Goal: Communication & Community: Answer question/provide support

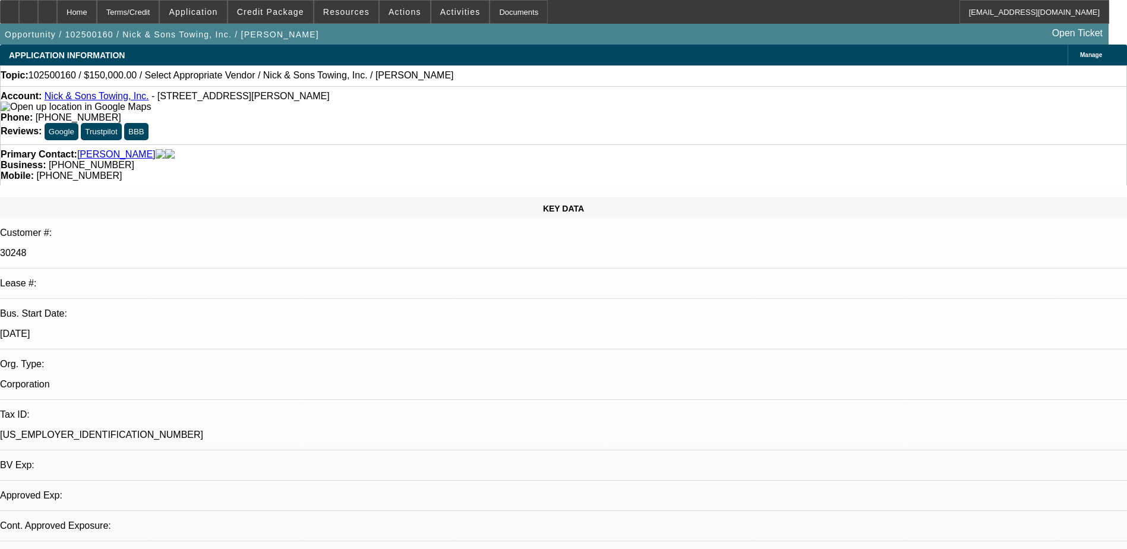
select select "0"
select select "2"
select select "0.1"
select select "1"
select select "2"
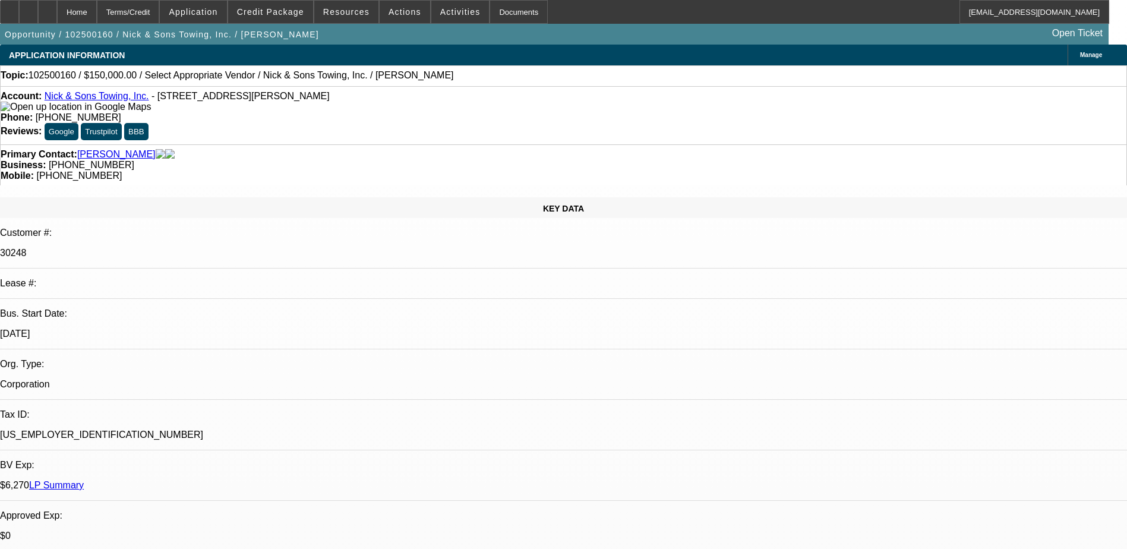
select select "4"
radio input "true"
drag, startPoint x: 814, startPoint y: 218, endPoint x: 827, endPoint y: 229, distance: 16.4
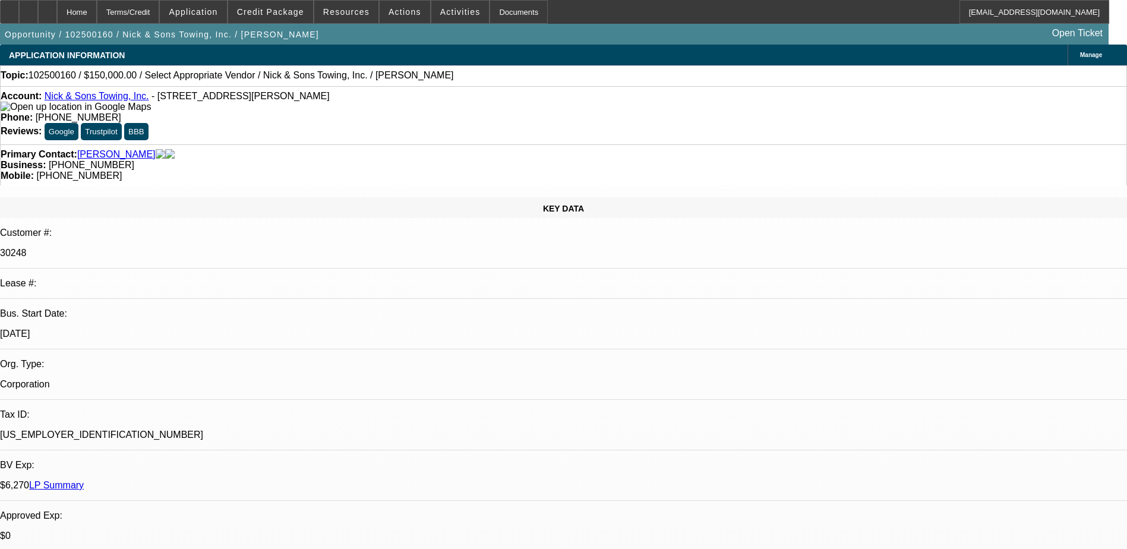
type textarea "01 DISC DEAL - NO PAYMENT HISTORY IS AVAILABLE/ 02 SOLD DEAL - NO PAYMENT HISTO…"
radio input "true"
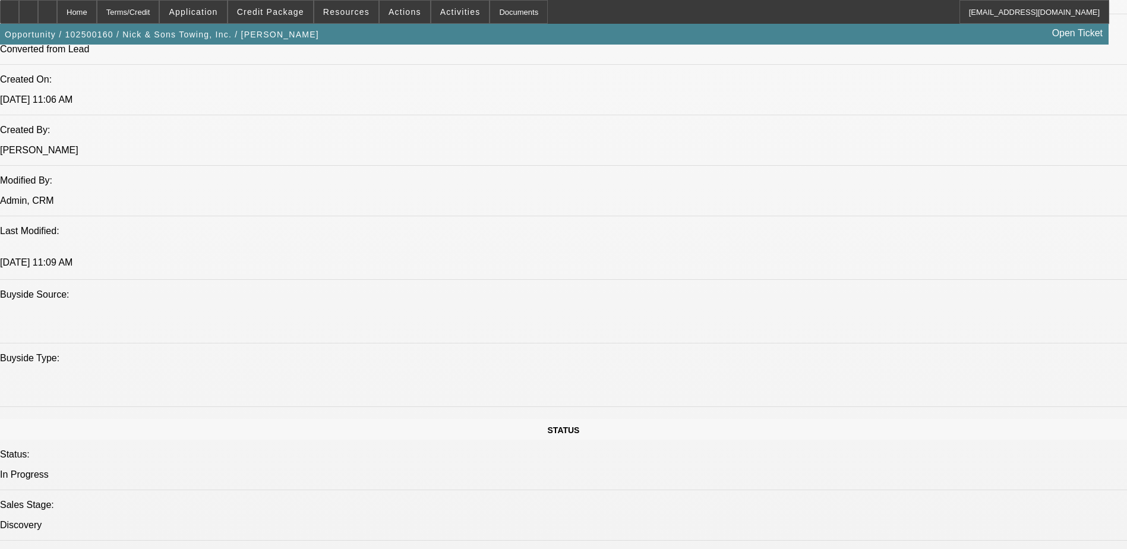
scroll to position [861, 0]
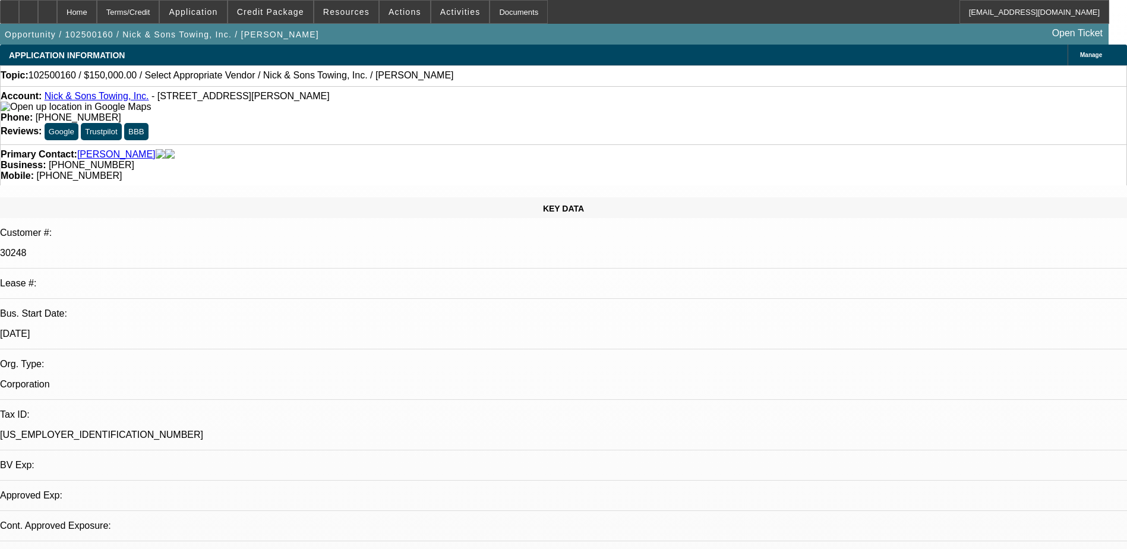
select select "0"
select select "2"
select select "0.1"
select select "1"
select select "2"
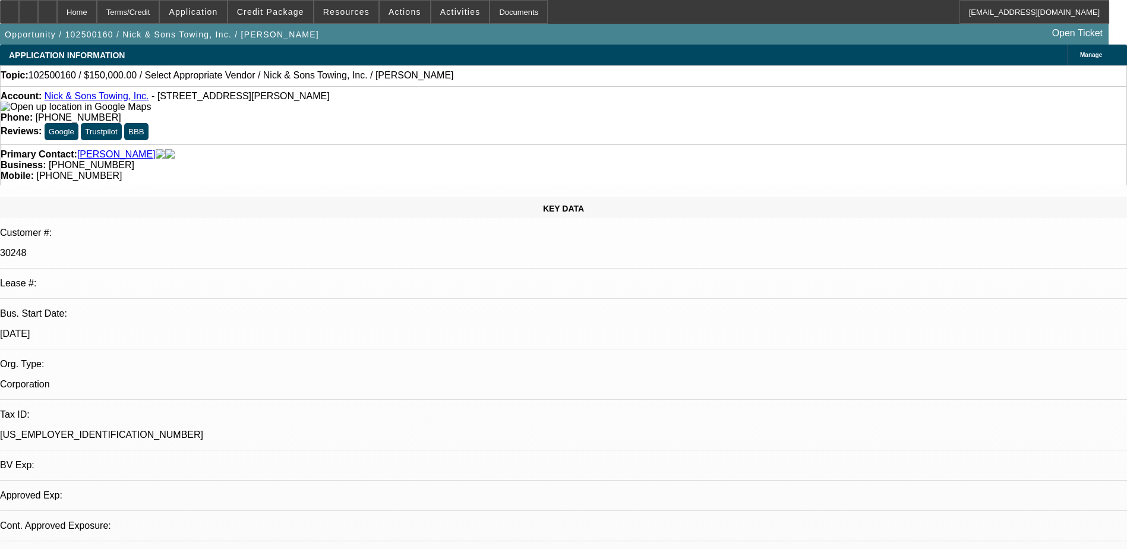
select select "4"
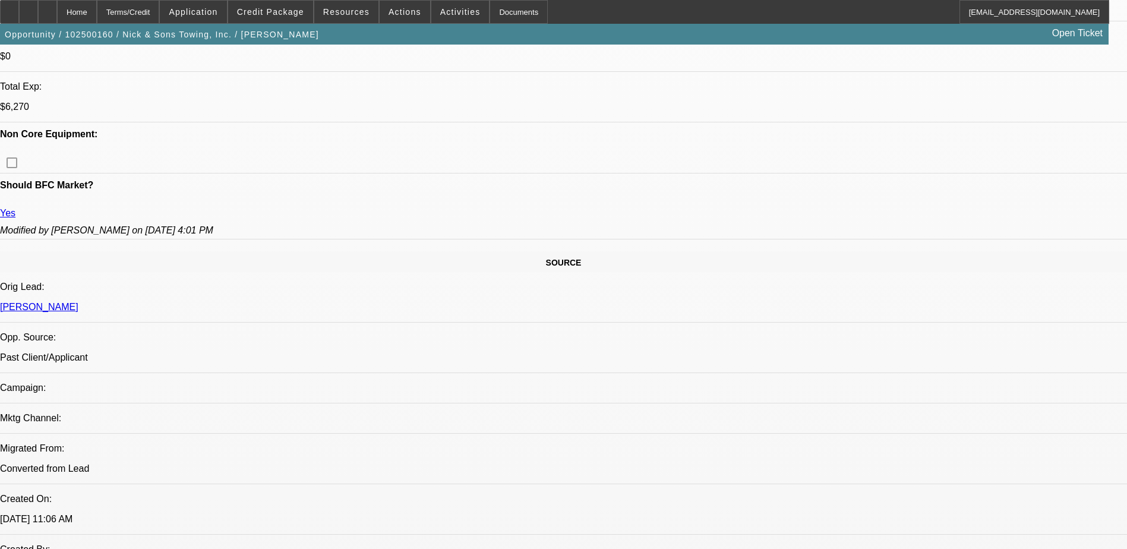
scroll to position [535, 0]
